Goal: Task Accomplishment & Management: Use online tool/utility

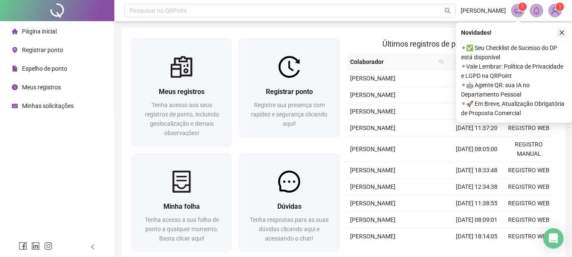
click at [560, 33] on icon "close" at bounding box center [561, 33] width 6 height 6
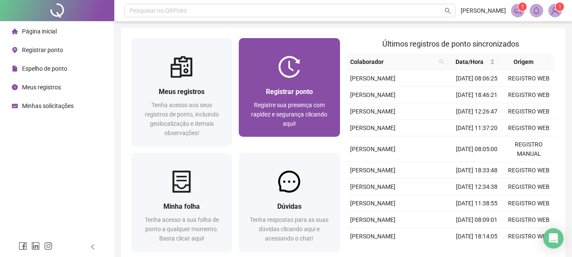
click at [291, 85] on div "Registrar ponto Registre sua presença com rapidez e segurança clicando aqui!" at bounding box center [289, 107] width 101 height 59
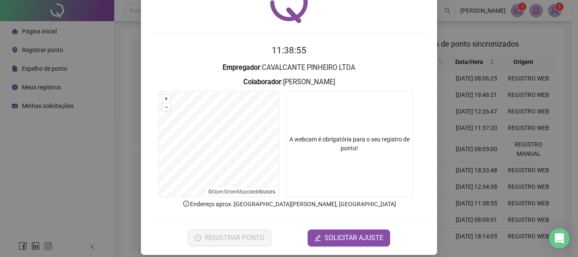
scroll to position [55, 0]
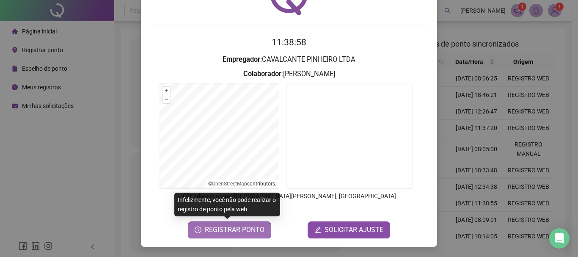
click at [210, 228] on span "REGISTRAR PONTO" at bounding box center [235, 230] width 60 height 10
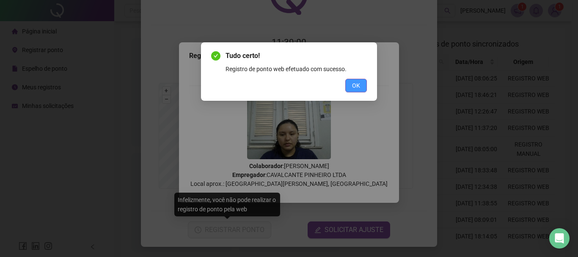
click at [352, 85] on span "OK" at bounding box center [356, 85] width 8 height 9
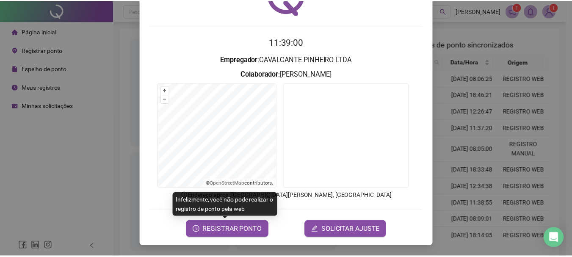
scroll to position [0, 0]
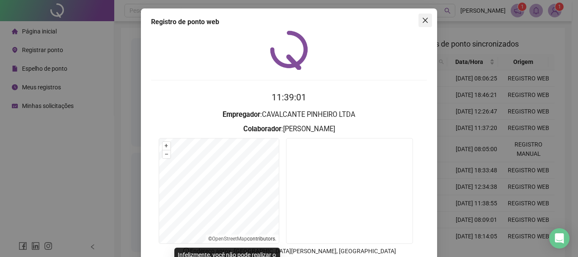
click at [419, 24] on button "Close" at bounding box center [425, 21] width 14 height 14
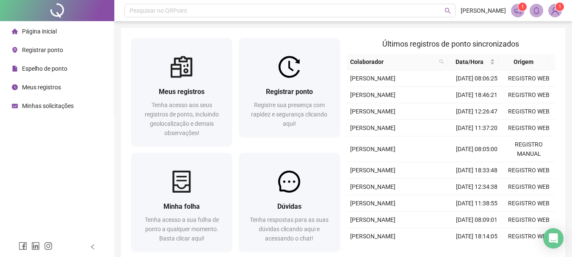
click at [61, 69] on span "Espelho de ponto" at bounding box center [44, 68] width 45 height 7
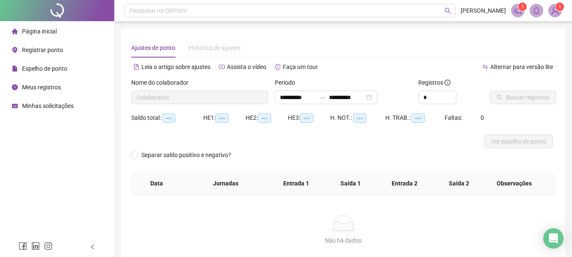
type input "**********"
click at [520, 96] on span "Buscar registros" at bounding box center [527, 97] width 43 height 9
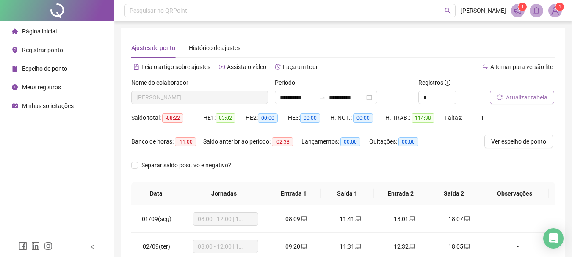
click at [55, 29] on span "Página inicial" at bounding box center [39, 31] width 35 height 7
